Goal: Information Seeking & Learning: Learn about a topic

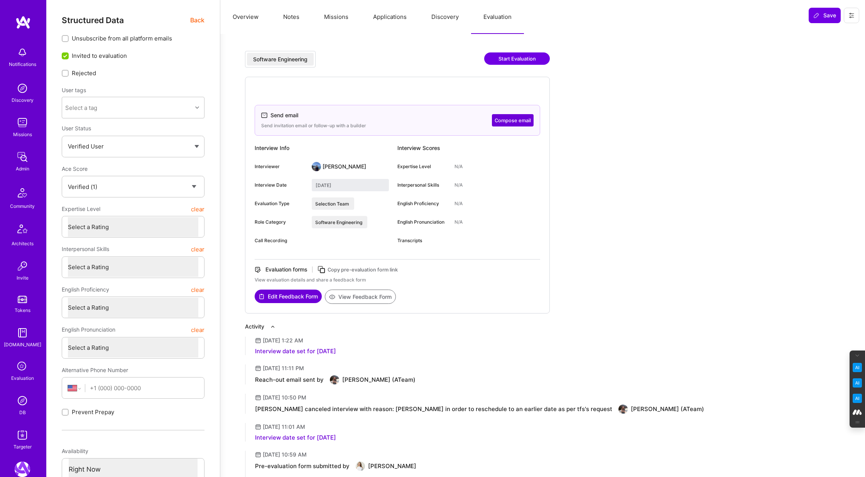
select select "Verified"
select select "US"
select select "Right Now"
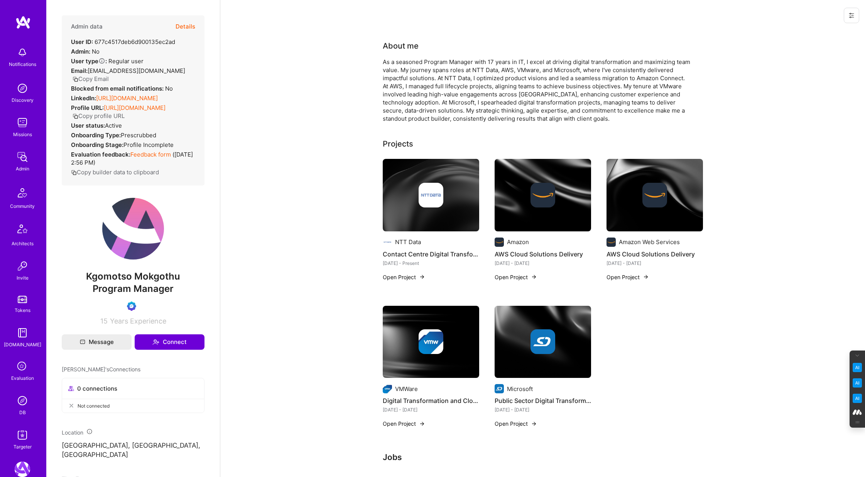
click at [185, 24] on button "Details" at bounding box center [185, 26] width 20 height 22
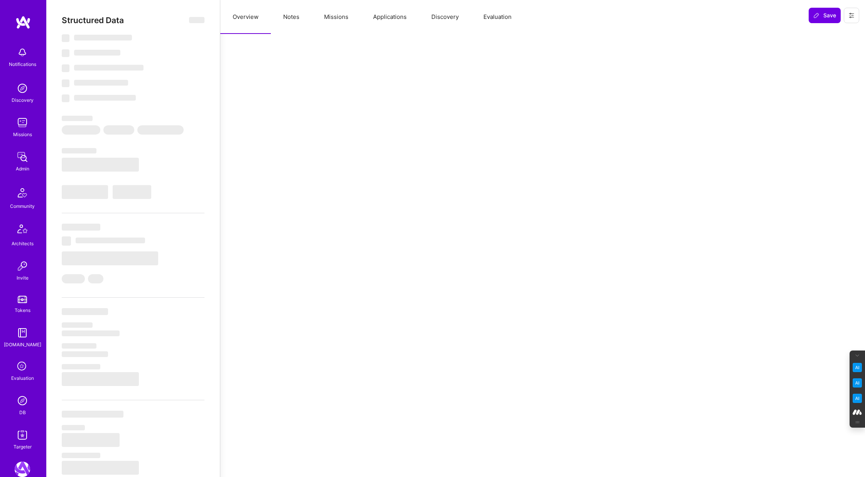
select select "Verified"
select select "ZA"
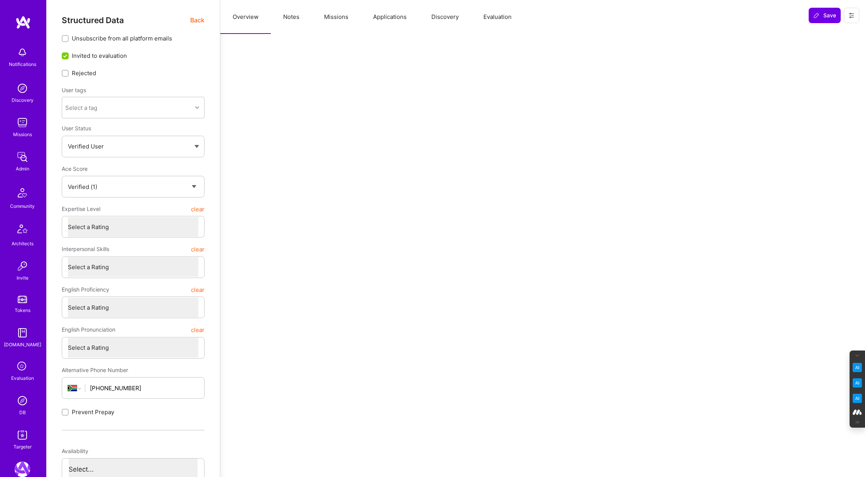
click at [494, 19] on button "Evaluation" at bounding box center [497, 17] width 53 height 34
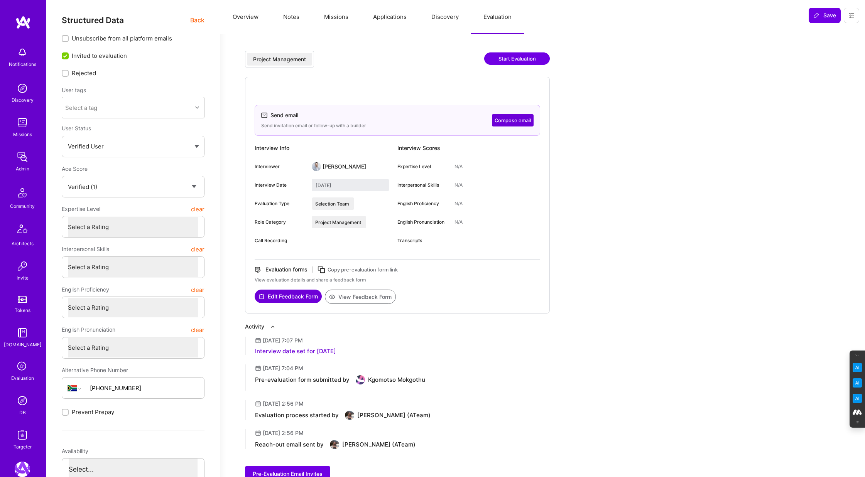
click at [24, 401] on img at bounding box center [22, 400] width 15 height 15
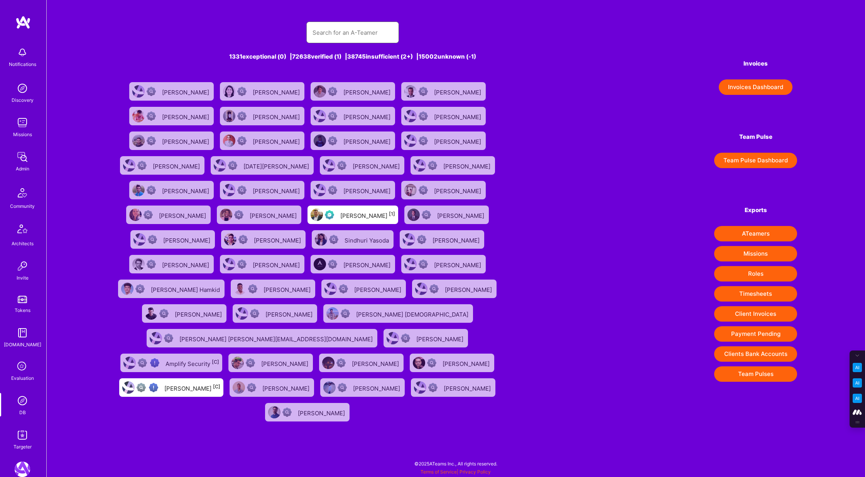
click at [332, 30] on input "text" at bounding box center [352, 33] width 80 height 20
paste input "Anthony Spadafino"
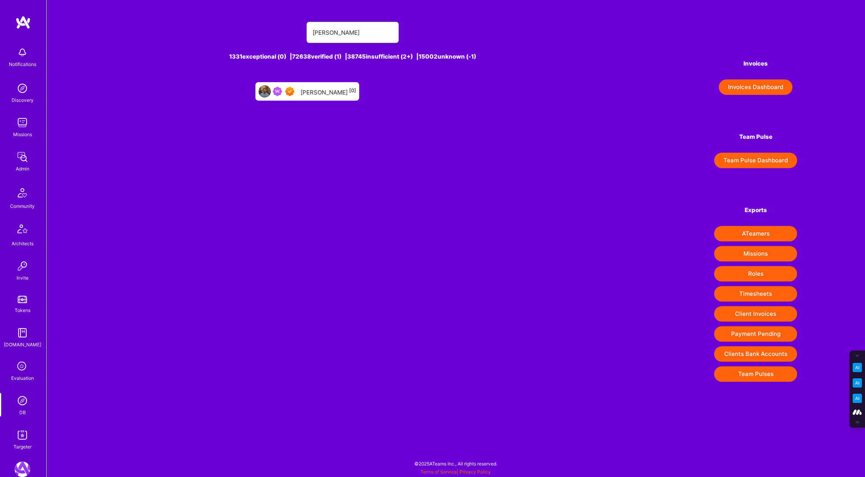
type input "Anthony Spadafino"
click at [334, 91] on div "Anthony Spadafino [0]" at bounding box center [328, 91] width 56 height 10
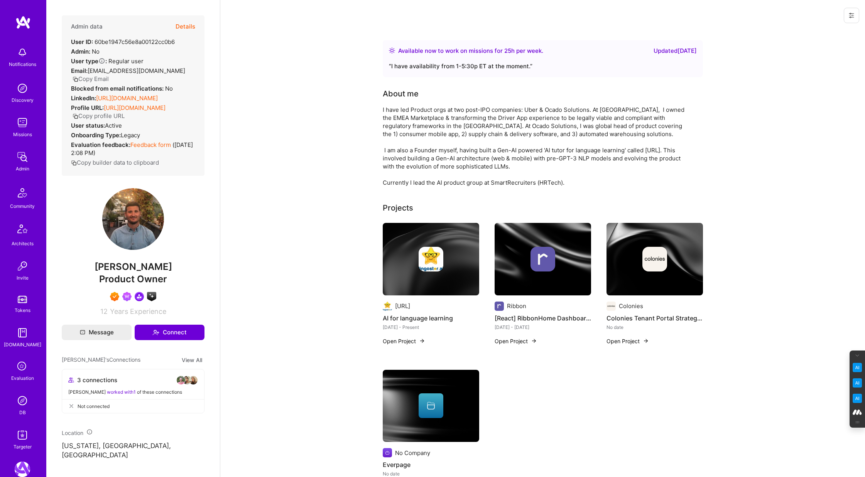
click at [24, 436] on img at bounding box center [22, 434] width 15 height 15
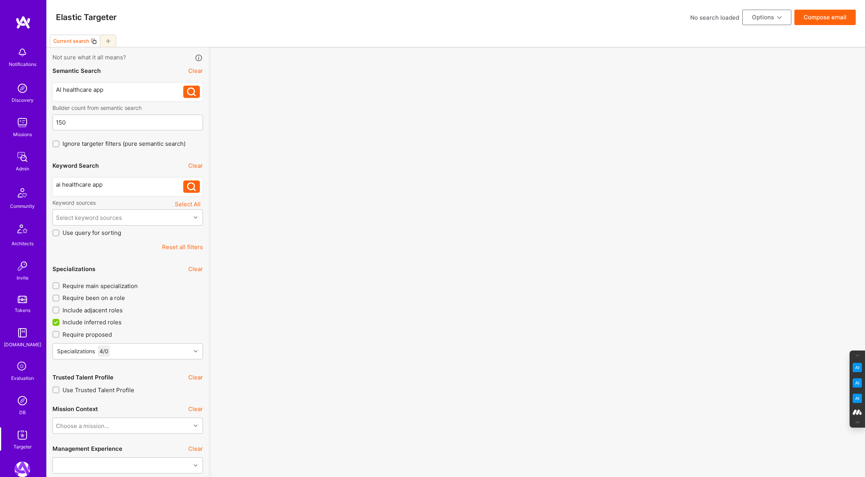
click at [23, 404] on img at bounding box center [22, 400] width 15 height 15
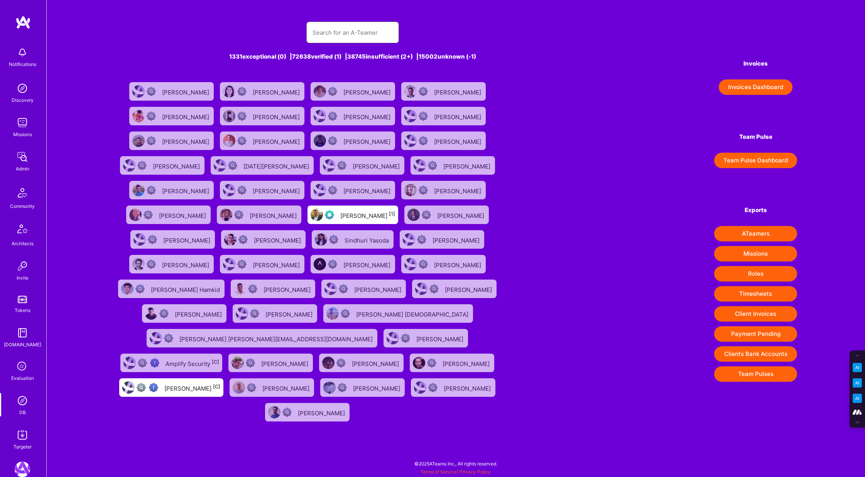
click at [334, 25] on input "text" at bounding box center [352, 33] width 80 height 20
paste input "Marcin Wylot"
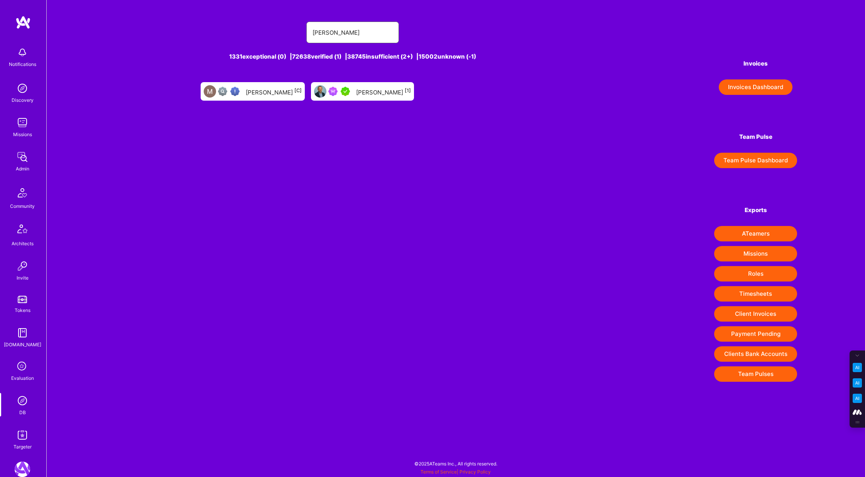
type input "Marcin Wylot"
click at [369, 154] on div "Marcin Wylot 1331 exceptional (0) | 72638 verified (1) | 38745 insufficient (2+…" at bounding box center [456, 197] width 818 height 394
click at [350, 105] on div "Marcin Wylot 1331 exceptional (0) | 72638 verified (1) | 38745 insufficient (2+…" at bounding box center [456, 197] width 818 height 394
click at [365, 94] on div "Marcin Wylot [1]" at bounding box center [383, 91] width 55 height 10
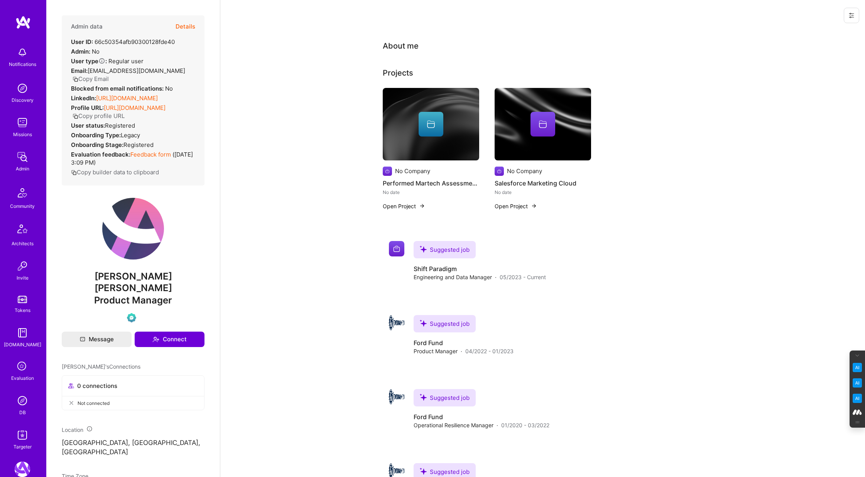
click at [190, 28] on button "Details" at bounding box center [185, 26] width 20 height 22
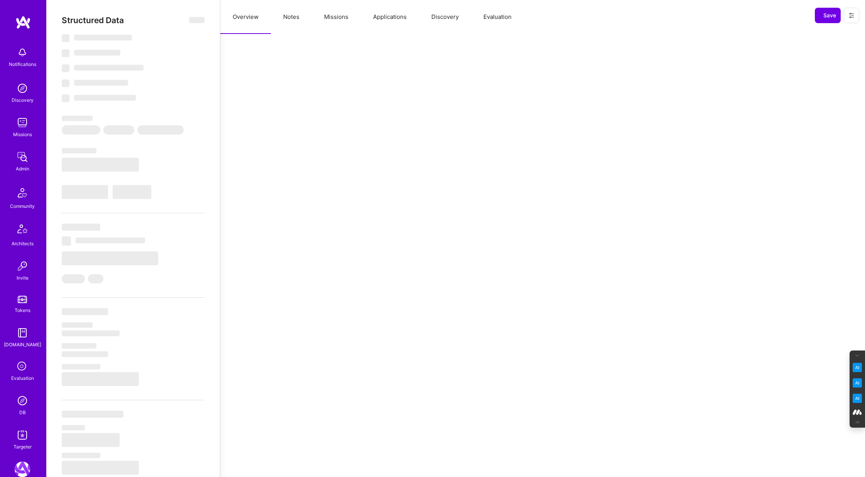
select select "Verified"
select select "US"
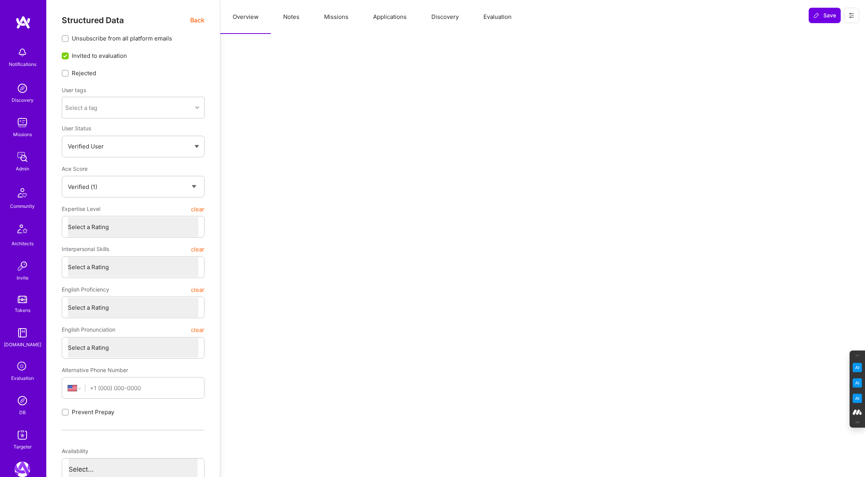
click at [484, 14] on button "Evaluation" at bounding box center [497, 17] width 53 height 34
